Goal: Task Accomplishment & Management: Manage account settings

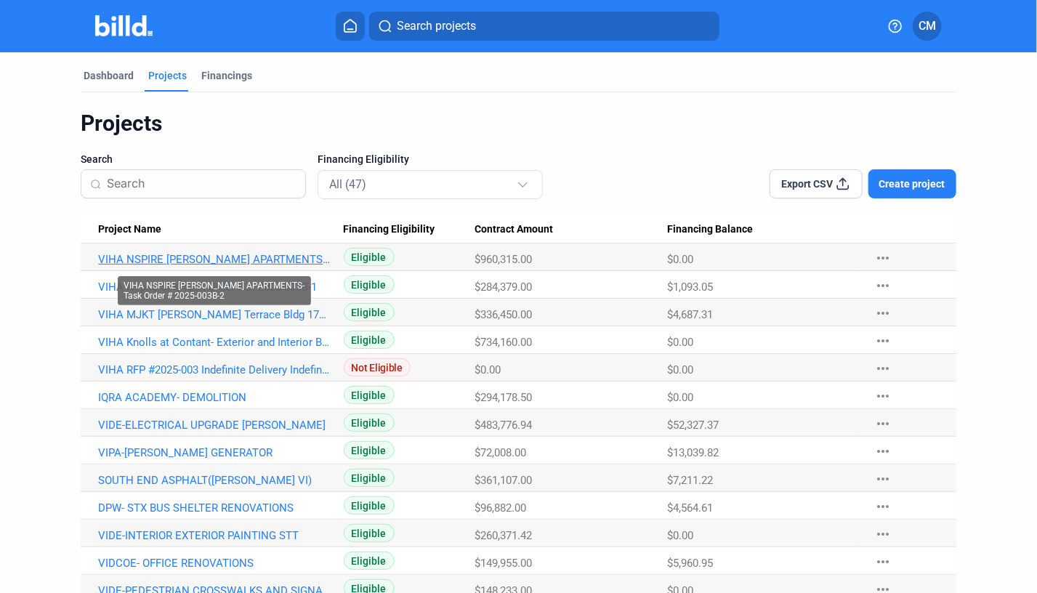
click at [185, 259] on link "VIHA NSPIRE [PERSON_NAME] APARTMENTS-Task Order # 2025-003B-2" at bounding box center [214, 259] width 232 height 13
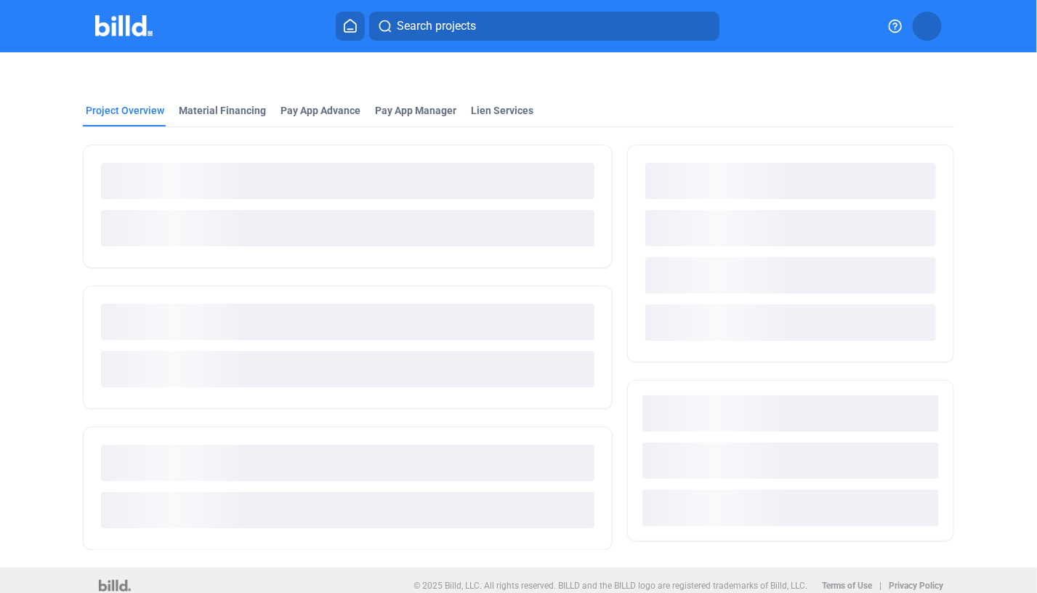
click at [185, 259] on div at bounding box center [348, 207] width 530 height 124
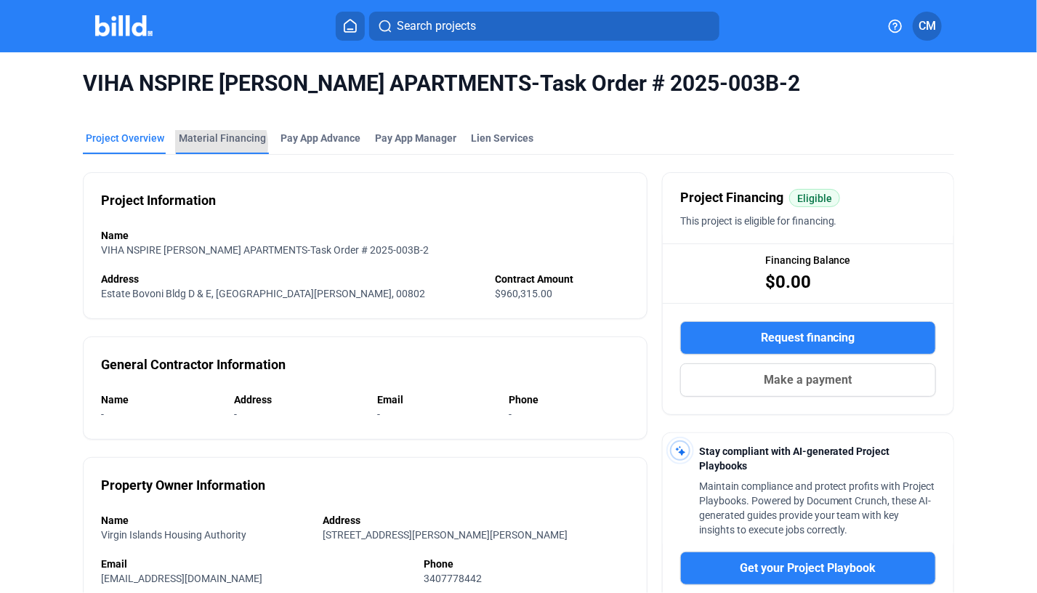
click at [205, 145] on div "Material Financing" at bounding box center [222, 138] width 87 height 15
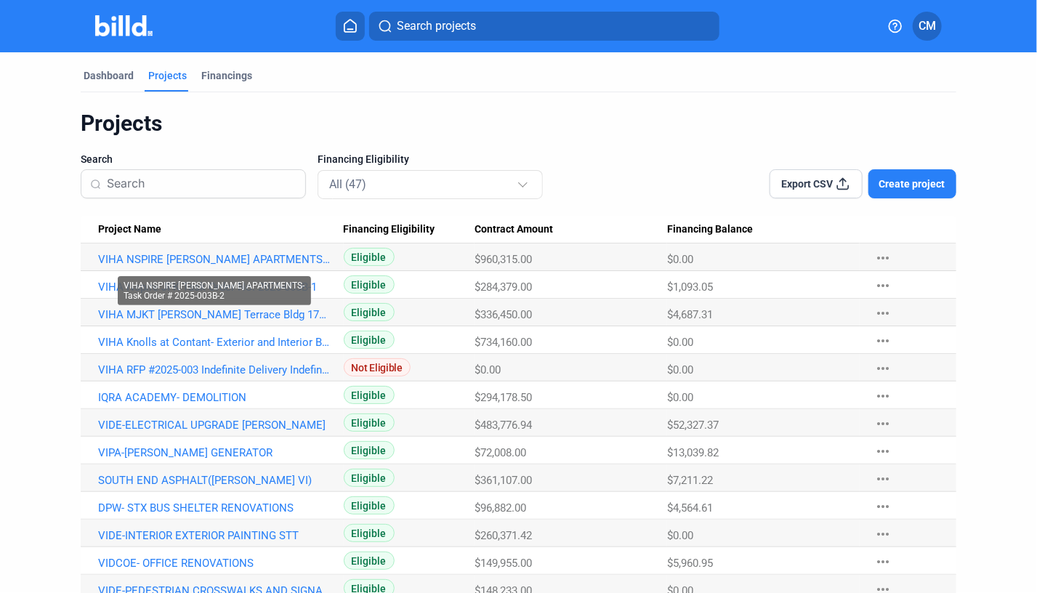
click at [112, 286] on mat-tooltip-component "VIHA NSPIRE [PERSON_NAME] APARTMENTS-Task Order # 2025-003B-2" at bounding box center [215, 290] width 214 height 49
click at [108, 288] on mat-tooltip-component "VIHA NSPIRE [PERSON_NAME] APARTMENTS-Task Order # 2025-003B-2" at bounding box center [215, 290] width 214 height 49
click at [106, 266] on link "VIHA Nspire JFK Task Order No. 2025-003B-1" at bounding box center [214, 259] width 232 height 13
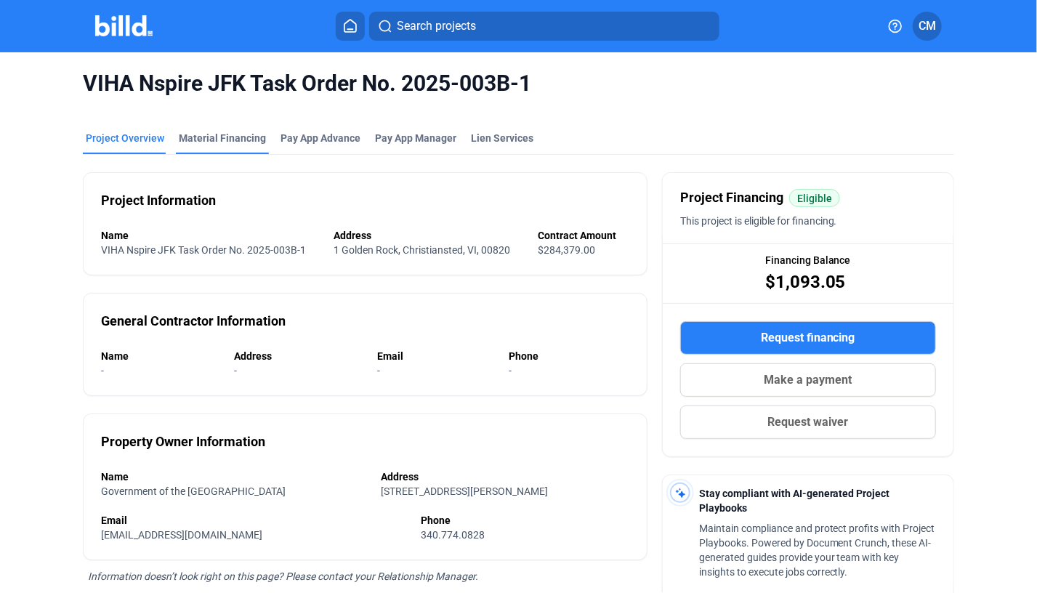
click at [209, 137] on div "Material Financing" at bounding box center [222, 138] width 87 height 15
